Goal: Browse casually

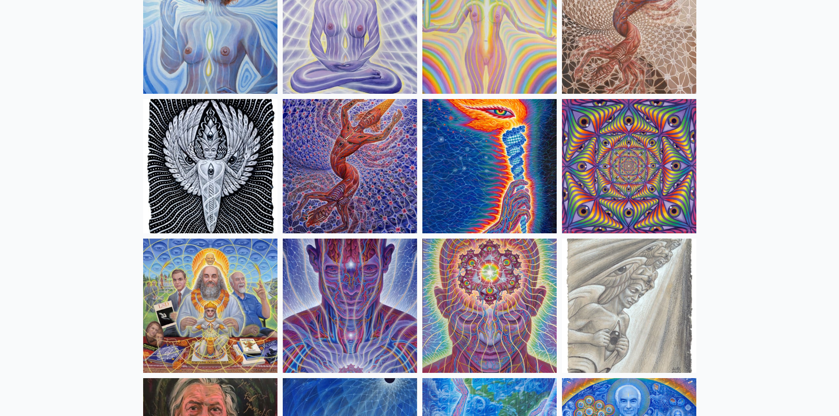
scroll to position [969, 0]
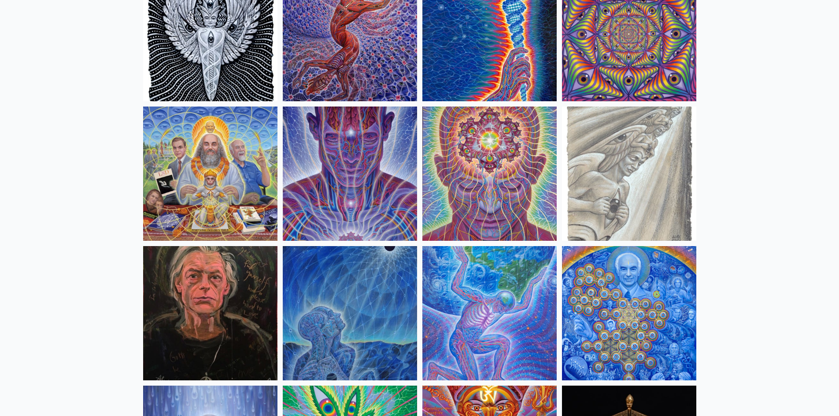
click at [485, 164] on img at bounding box center [489, 174] width 134 height 134
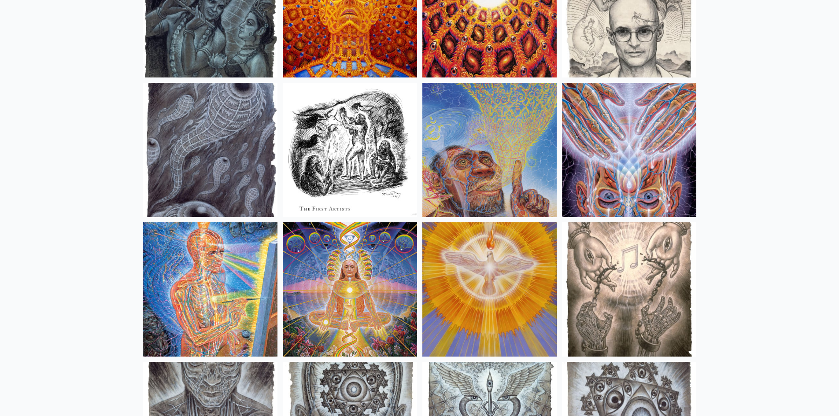
scroll to position [6383, 0]
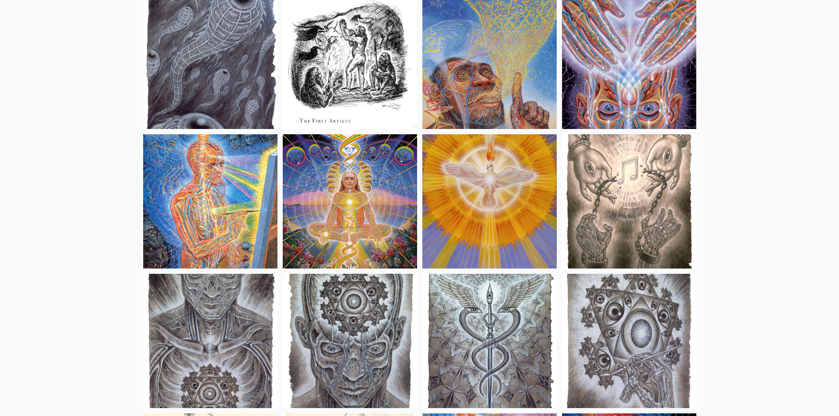
click at [184, 194] on img at bounding box center [210, 201] width 134 height 134
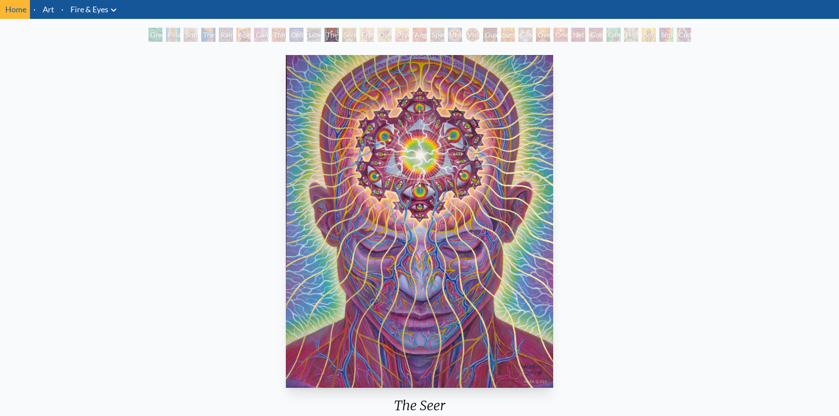
scroll to position [44, 0]
